Goal: Task Accomplishment & Management: Manage account settings

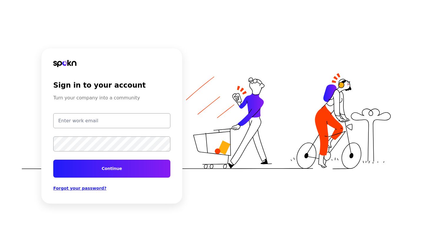
type input "galal@getspokn.com"
click at [111, 169] on button "Continue" at bounding box center [111, 169] width 117 height 18
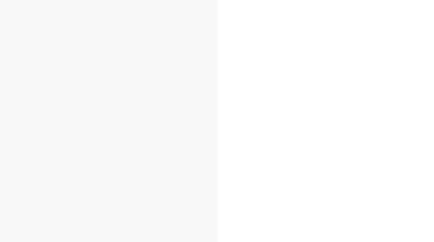
scroll to position [118, 0]
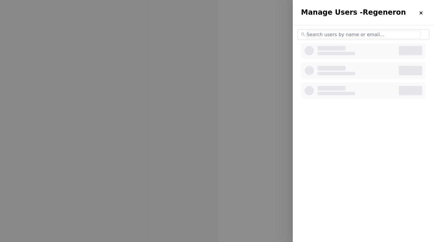
select select "3"
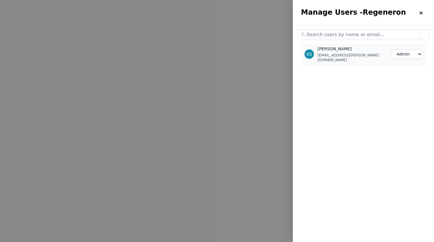
click at [376, 35] on input "text" at bounding box center [363, 35] width 115 height 8
click at [315, 76] on div "KS [PERSON_NAME] [EMAIL_ADDRESS][PERSON_NAME][DOMAIN_NAME] Member Creator Admin" at bounding box center [363, 122] width 141 height 194
click at [424, 11] on div at bounding box center [420, 12] width 9 height 9
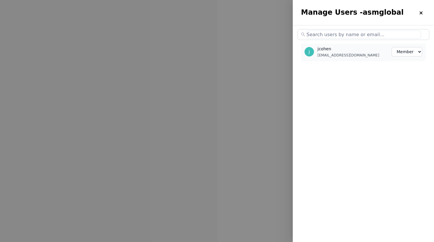
click at [420, 12] on img at bounding box center [421, 13] width 5 height 5
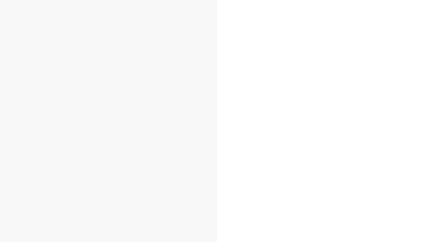
scroll to position [159, 0]
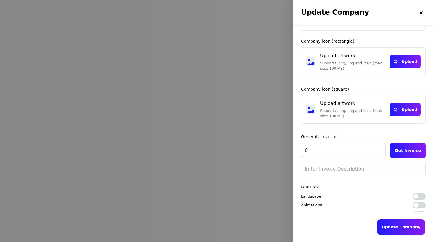
scroll to position [87, 0]
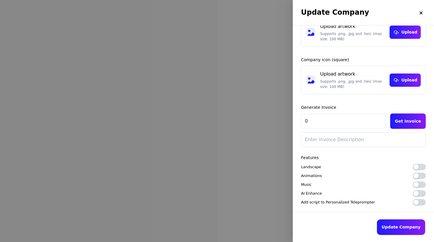
click at [331, 119] on input "0" at bounding box center [343, 121] width 85 height 15
drag, startPoint x: 307, startPoint y: 121, endPoint x: 296, endPoint y: 121, distance: 10.3
click at [297, 121] on div "Company Name Mentorcliq Company license 100 Company icon (rectangle) Upload art…" at bounding box center [363, 90] width 141 height 304
type input "1000"
click at [407, 120] on button "Get Invoice" at bounding box center [408, 121] width 36 height 15
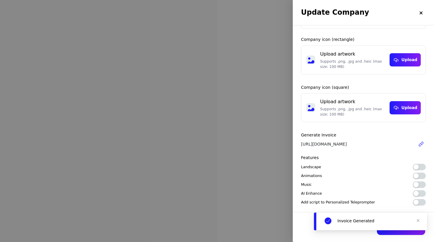
scroll to position [59, 0]
click at [421, 142] on icon at bounding box center [421, 144] width 5 height 5
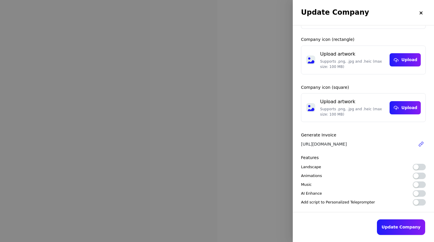
click at [420, 12] on img at bounding box center [421, 13] width 5 height 5
